Goal: Task Accomplishment & Management: Complete application form

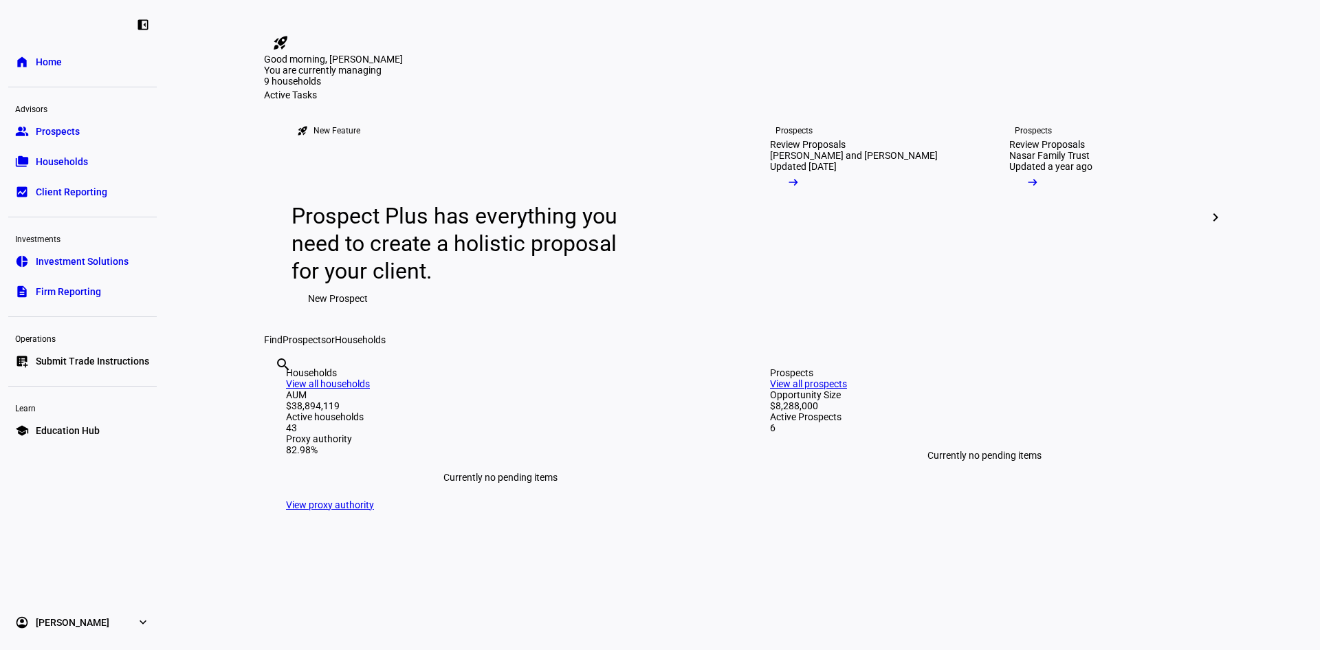
click at [320, 312] on span "New Prospect" at bounding box center [338, 298] width 60 height 27
